Goal: Information Seeking & Learning: Learn about a topic

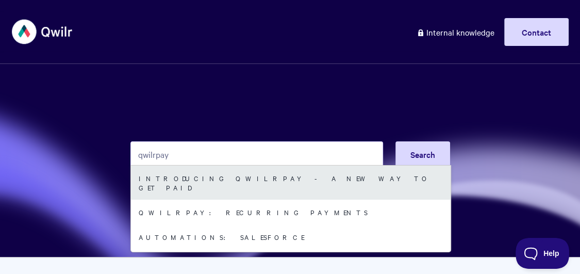
type input "qwilrpay"
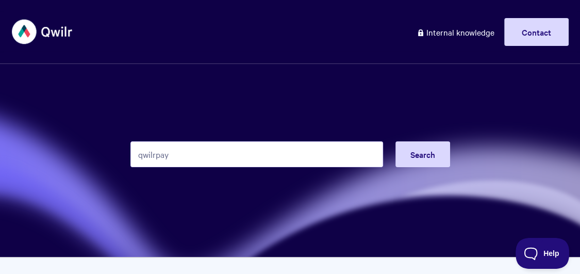
click at [176, 157] on input "qwilrpay" at bounding box center [256, 154] width 253 height 26
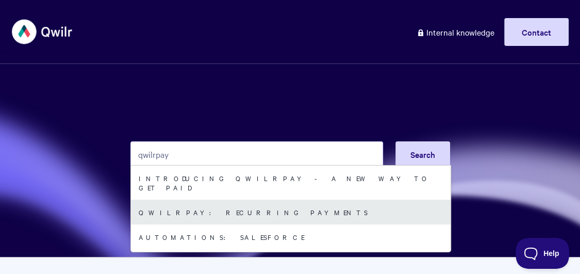
click at [186, 201] on link "QwilrPay: Recurring Payments" at bounding box center [291, 212] width 320 height 25
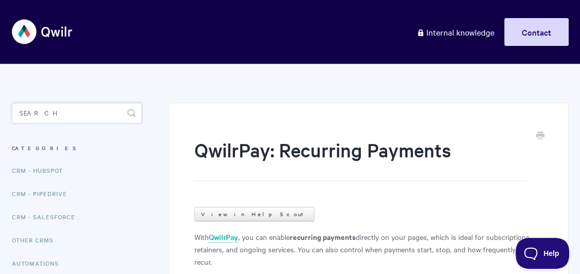
click at [62, 120] on input "Search" at bounding box center [77, 113] width 130 height 21
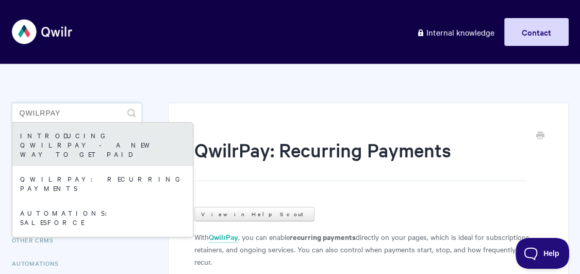
type input "qwilrpay"
click at [65, 134] on link "Introducing QwilrPay - A New Way to Get Paid" at bounding box center [102, 144] width 180 height 43
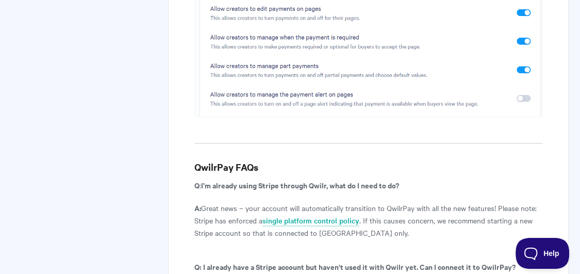
scroll to position [5277, 0]
